Goal: Navigation & Orientation: Find specific page/section

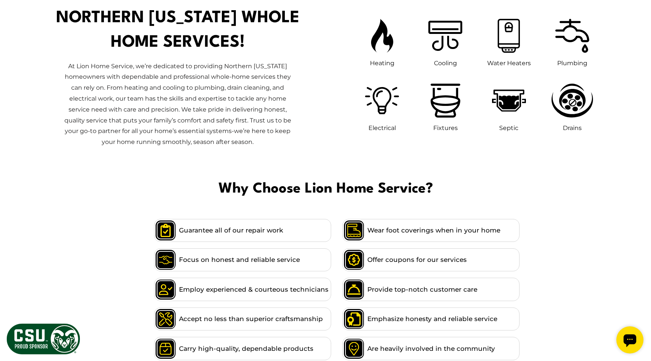
scroll to position [421, 0]
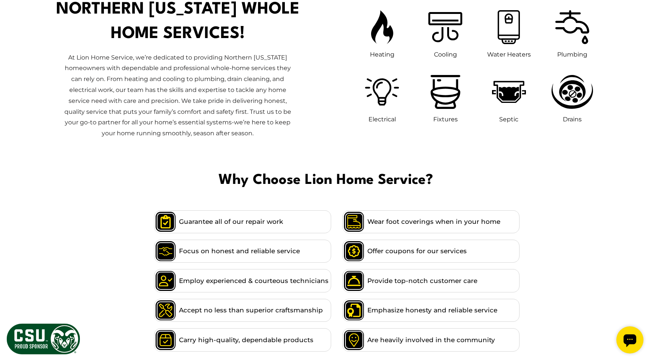
click at [636, 346] on icon "Open chat widget" at bounding box center [630, 341] width 14 height 14
click at [606, 111] on div "Heating Cooling Water Heaters Plumbing Electrical Fixtures Septic" at bounding box center [473, 74] width 273 height 148
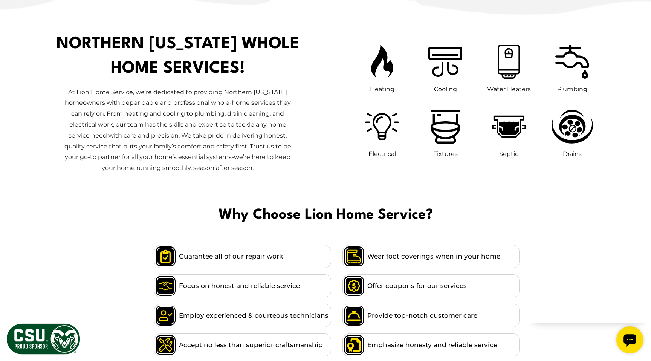
scroll to position [382, 0]
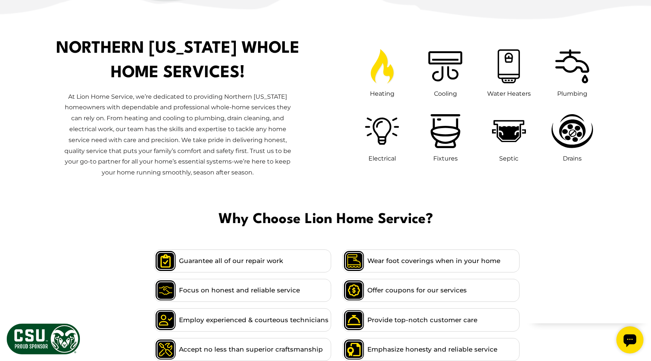
click at [382, 87] on icon at bounding box center [382, 66] width 31 height 43
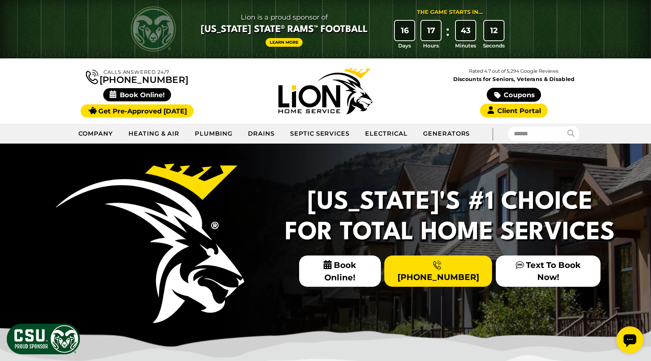
scroll to position [0, 0]
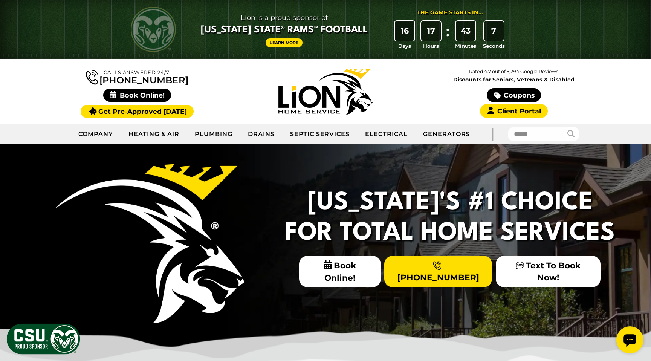
click at [310, 86] on img at bounding box center [325, 92] width 94 height 46
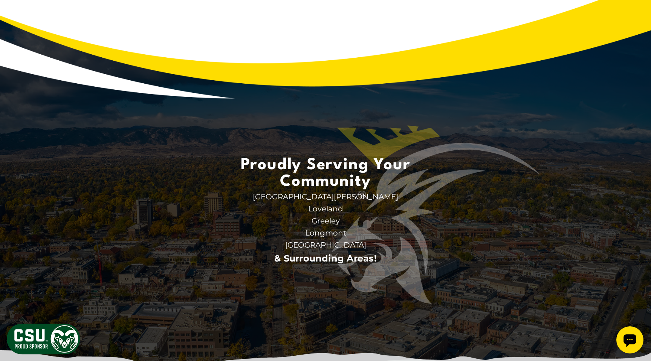
scroll to position [1991, 0]
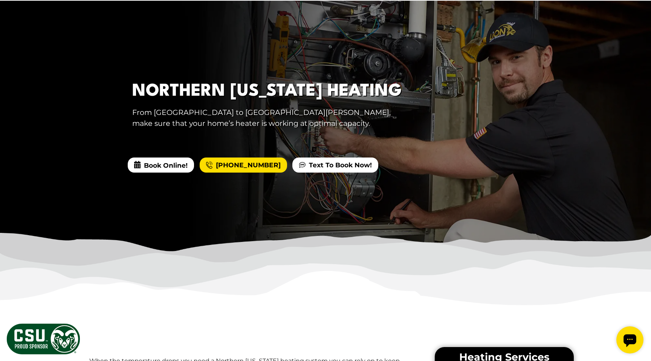
scroll to position [0, 0]
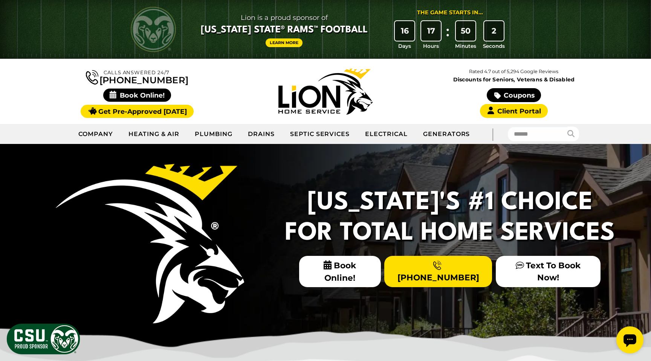
click at [341, 104] on img at bounding box center [325, 92] width 94 height 46
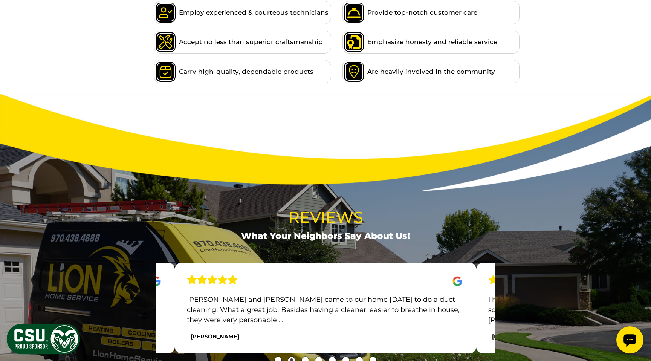
scroll to position [692, 0]
